Goal: Task Accomplishment & Management: Use online tool/utility

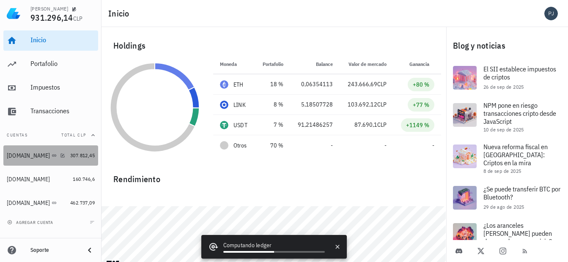
click at [30, 158] on div "[DOMAIN_NAME]" at bounding box center [28, 155] width 43 height 7
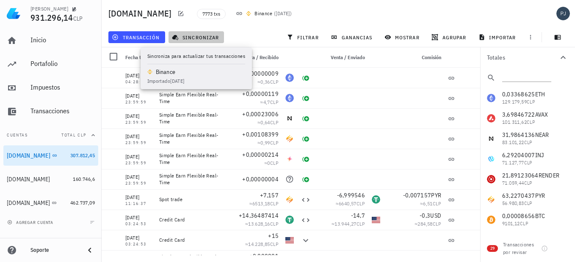
click at [188, 38] on span "sincronizar" at bounding box center [196, 37] width 45 height 7
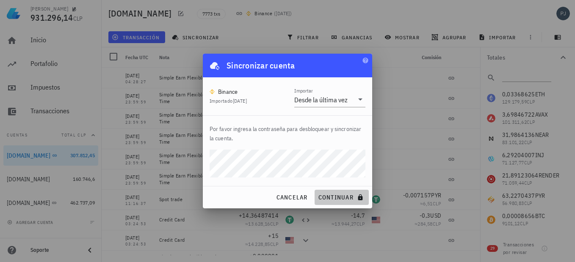
click at [340, 198] on span "continuar" at bounding box center [341, 198] width 47 height 8
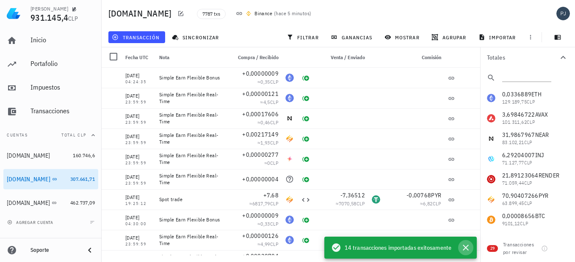
click at [467, 247] on icon "button" at bounding box center [466, 248] width 6 height 6
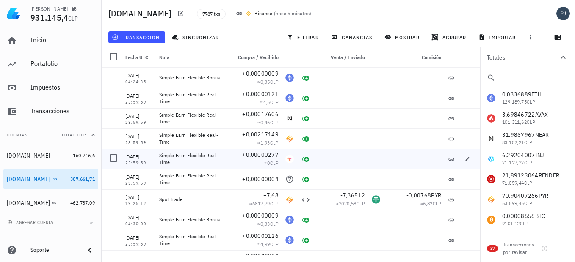
scroll to position [42, 0]
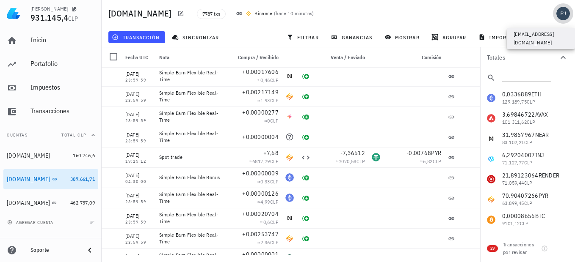
click at [563, 15] on div "avatar" at bounding box center [563, 14] width 14 height 14
